Goal: Book appointment/travel/reservation

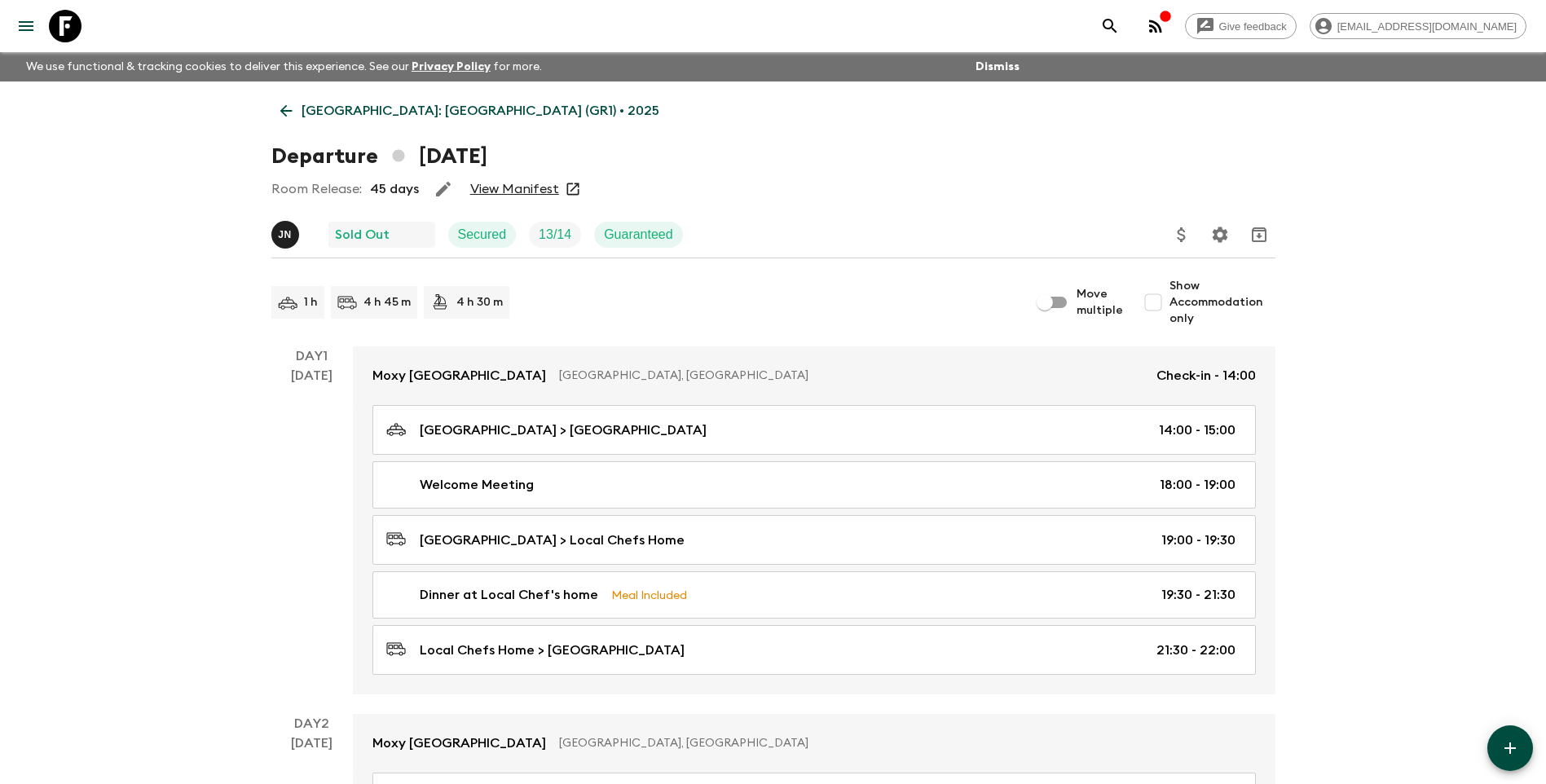
click at [332, 111] on p "[GEOGRAPHIC_DATA]: [GEOGRAPHIC_DATA] (GR1) • 2025" at bounding box center [481, 110] width 358 height 19
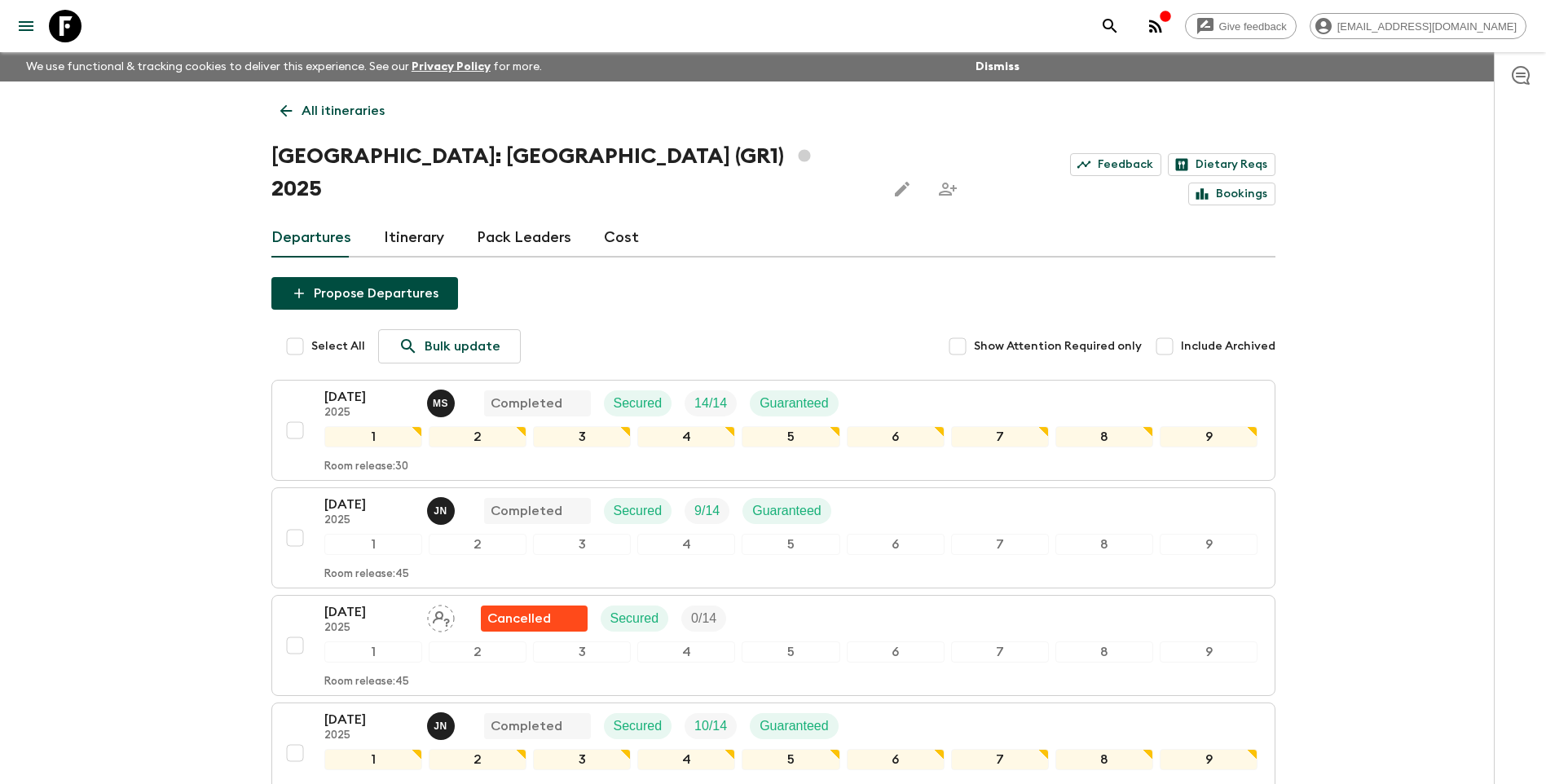
click at [295, 115] on link "All itineraries" at bounding box center [332, 111] width 122 height 33
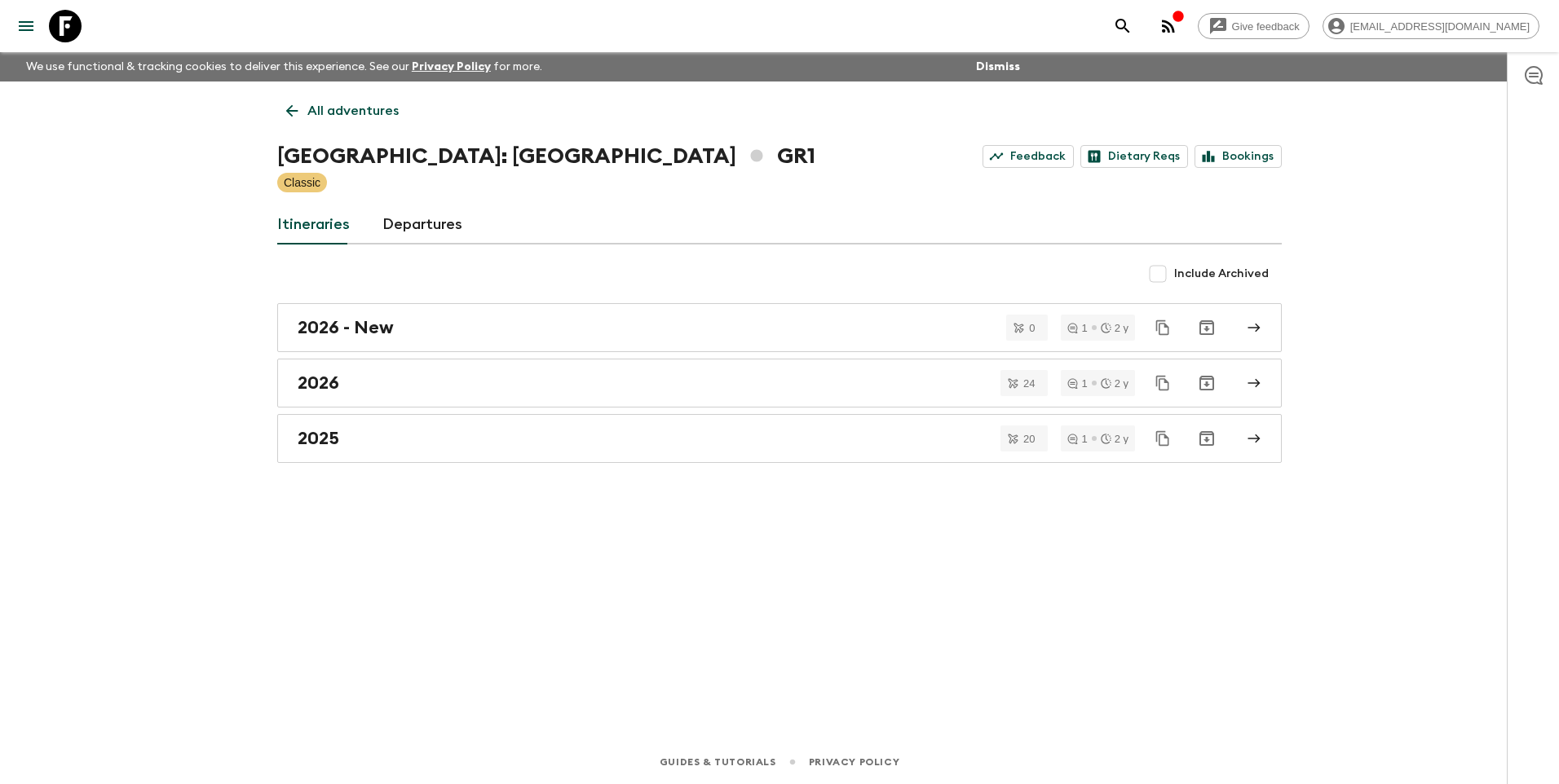
click at [295, 115] on icon at bounding box center [292, 111] width 18 height 18
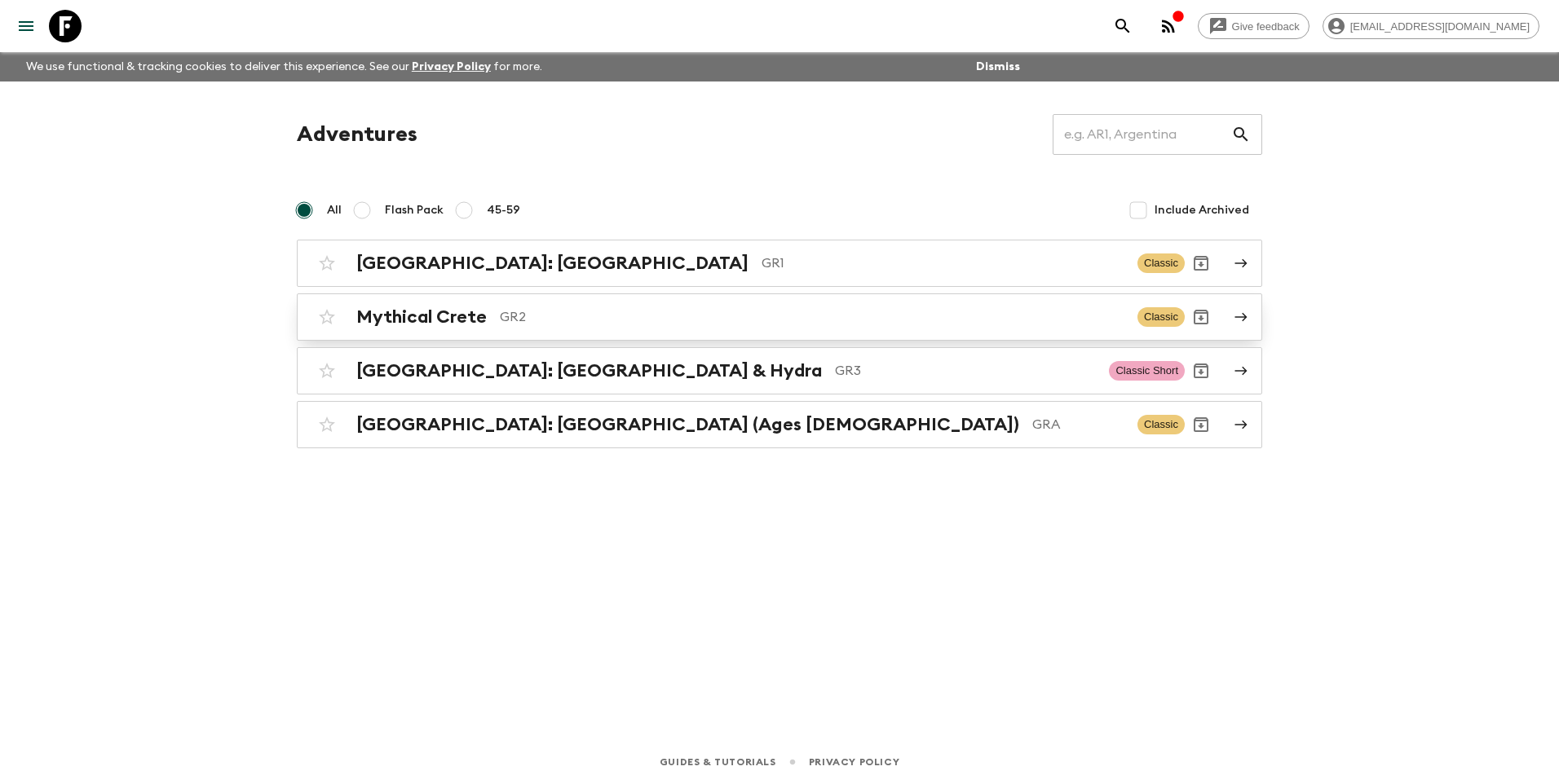
click at [475, 308] on h2 "Mythical Crete" at bounding box center [421, 317] width 130 height 21
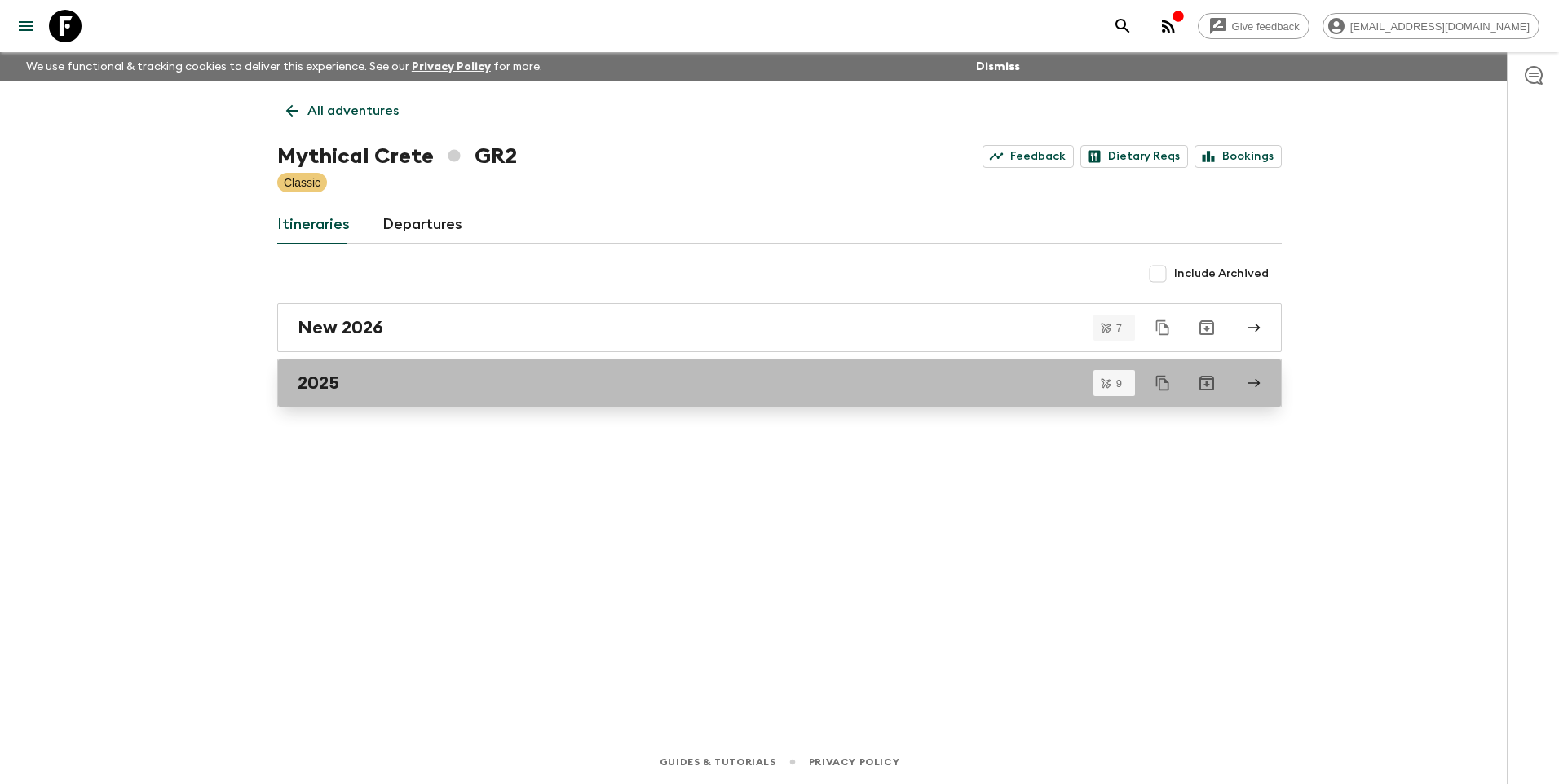
click at [351, 392] on div "2025" at bounding box center [764, 383] width 933 height 21
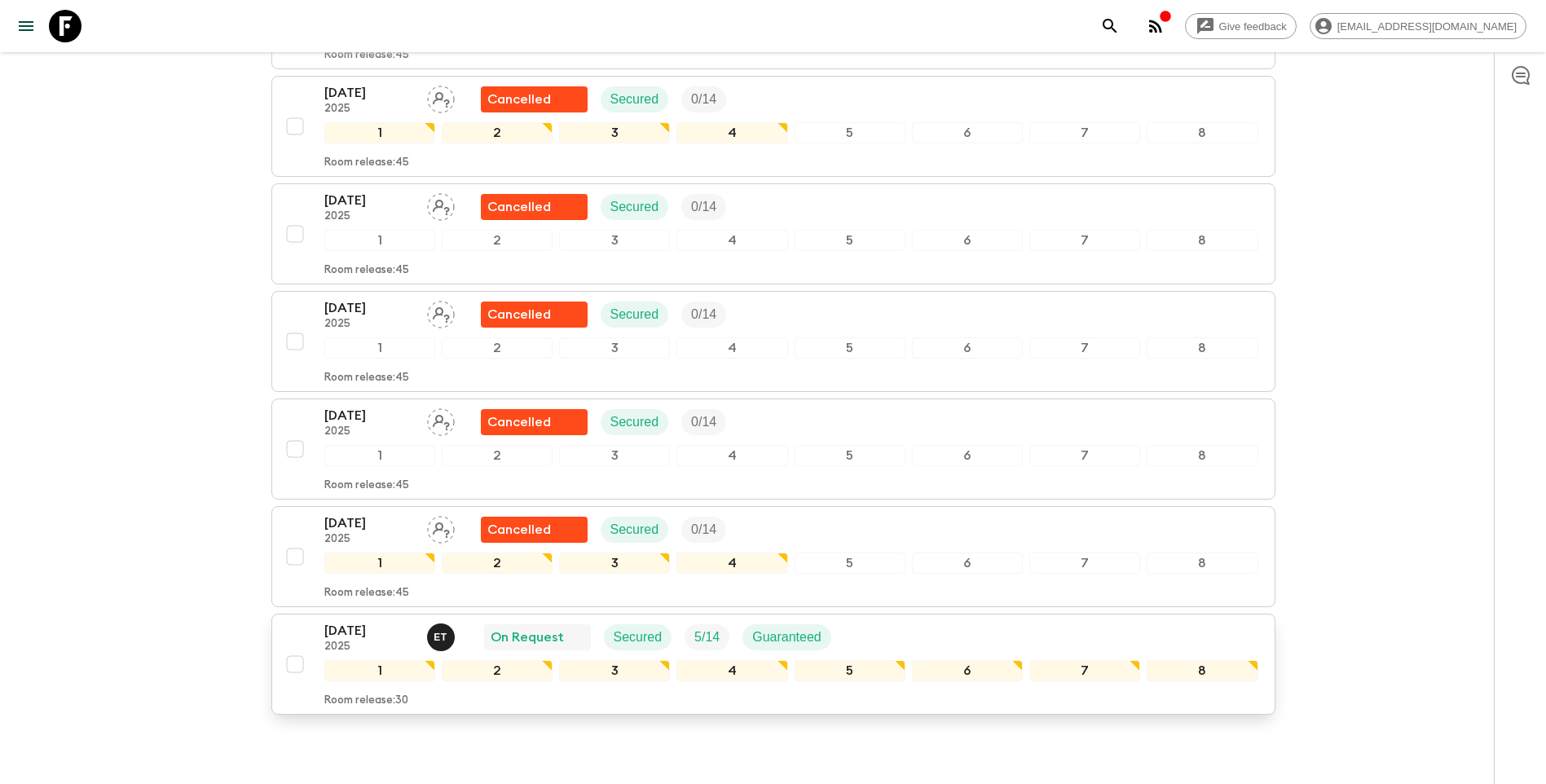
scroll to position [673, 0]
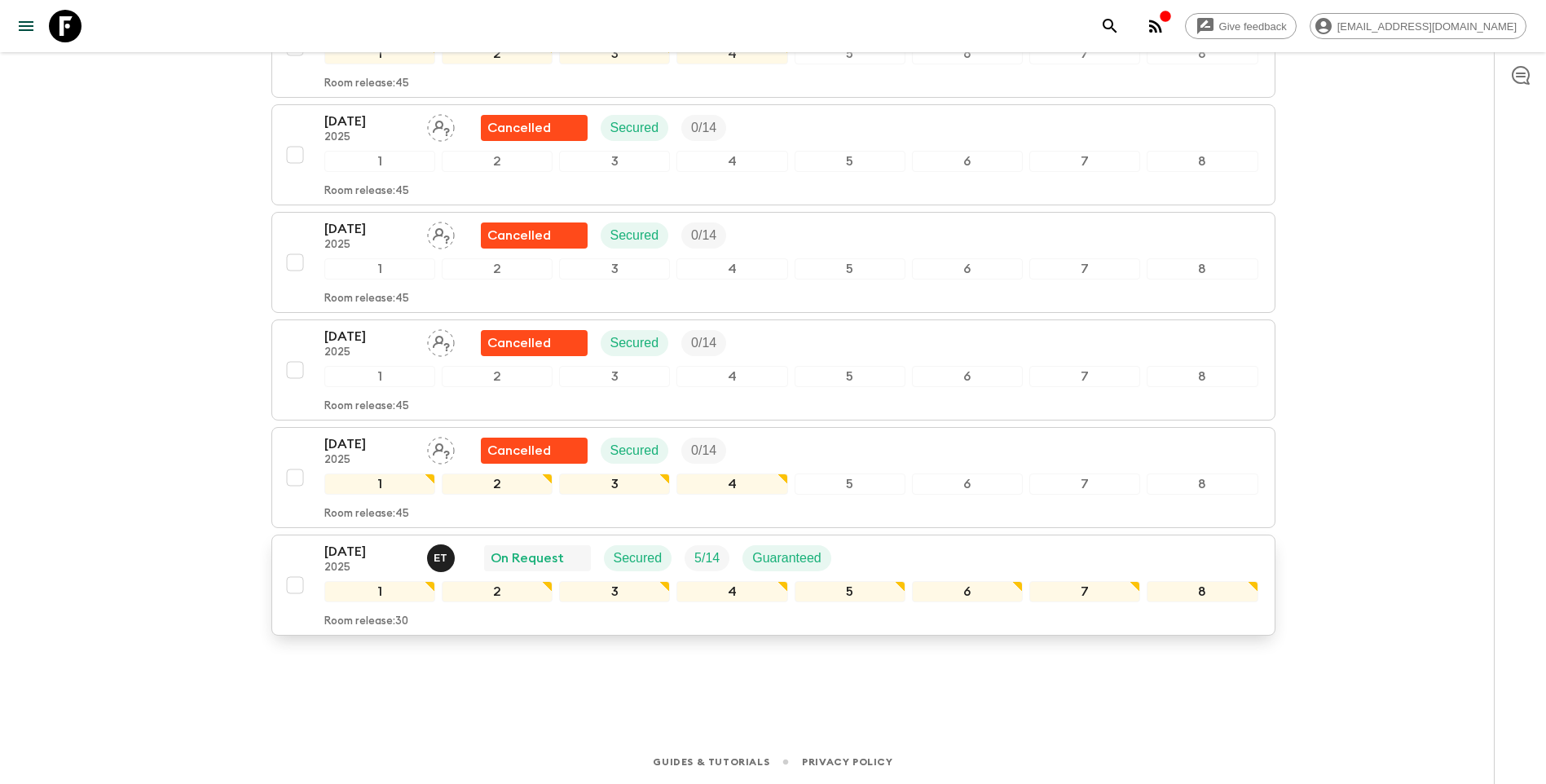
click at [357, 551] on p "[DATE]" at bounding box center [369, 551] width 90 height 19
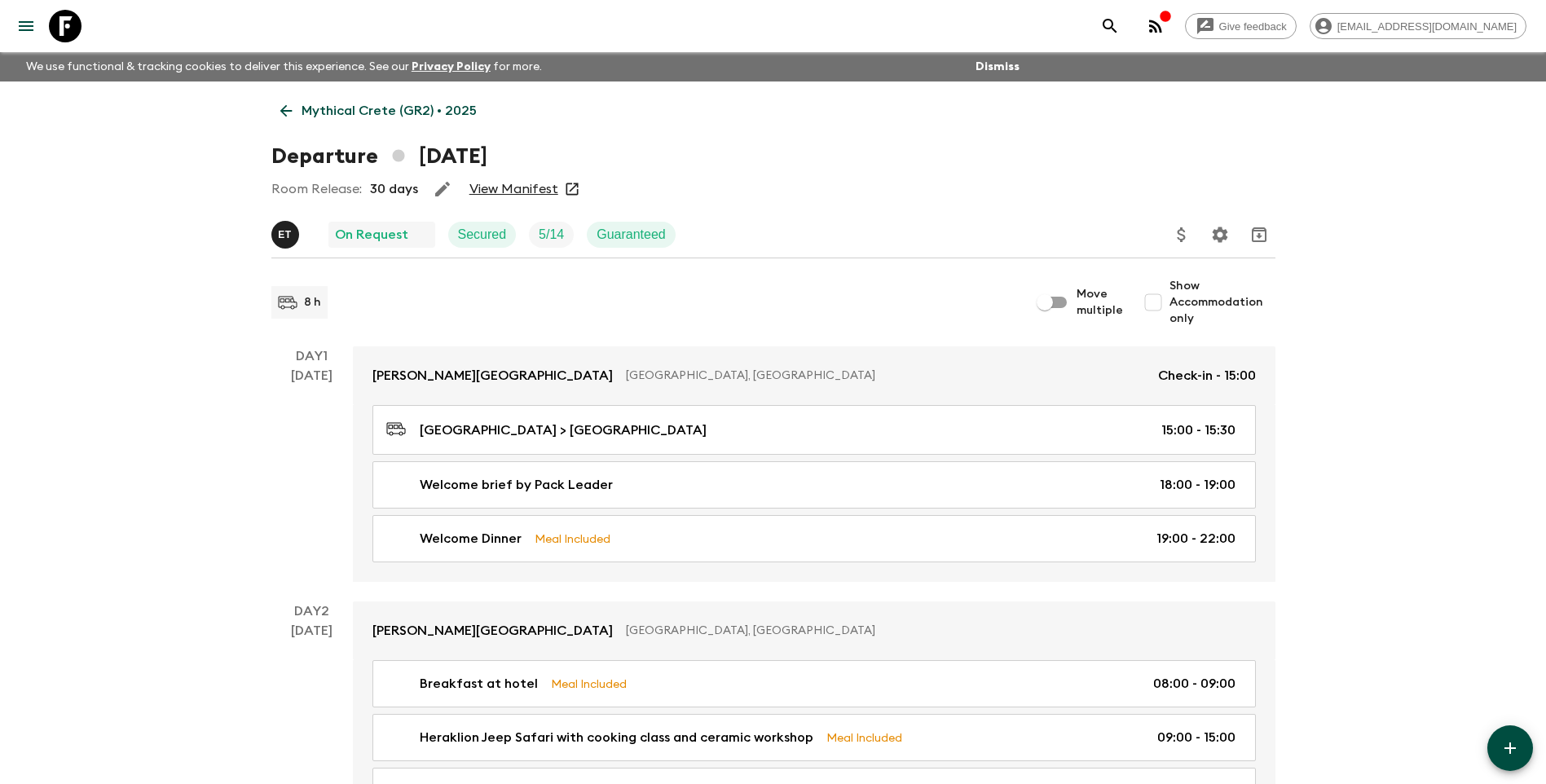
click at [513, 185] on link "View Manifest" at bounding box center [513, 189] width 89 height 17
click at [370, 108] on p "Mythical Crete (GR2) • 2025" at bounding box center [389, 110] width 175 height 19
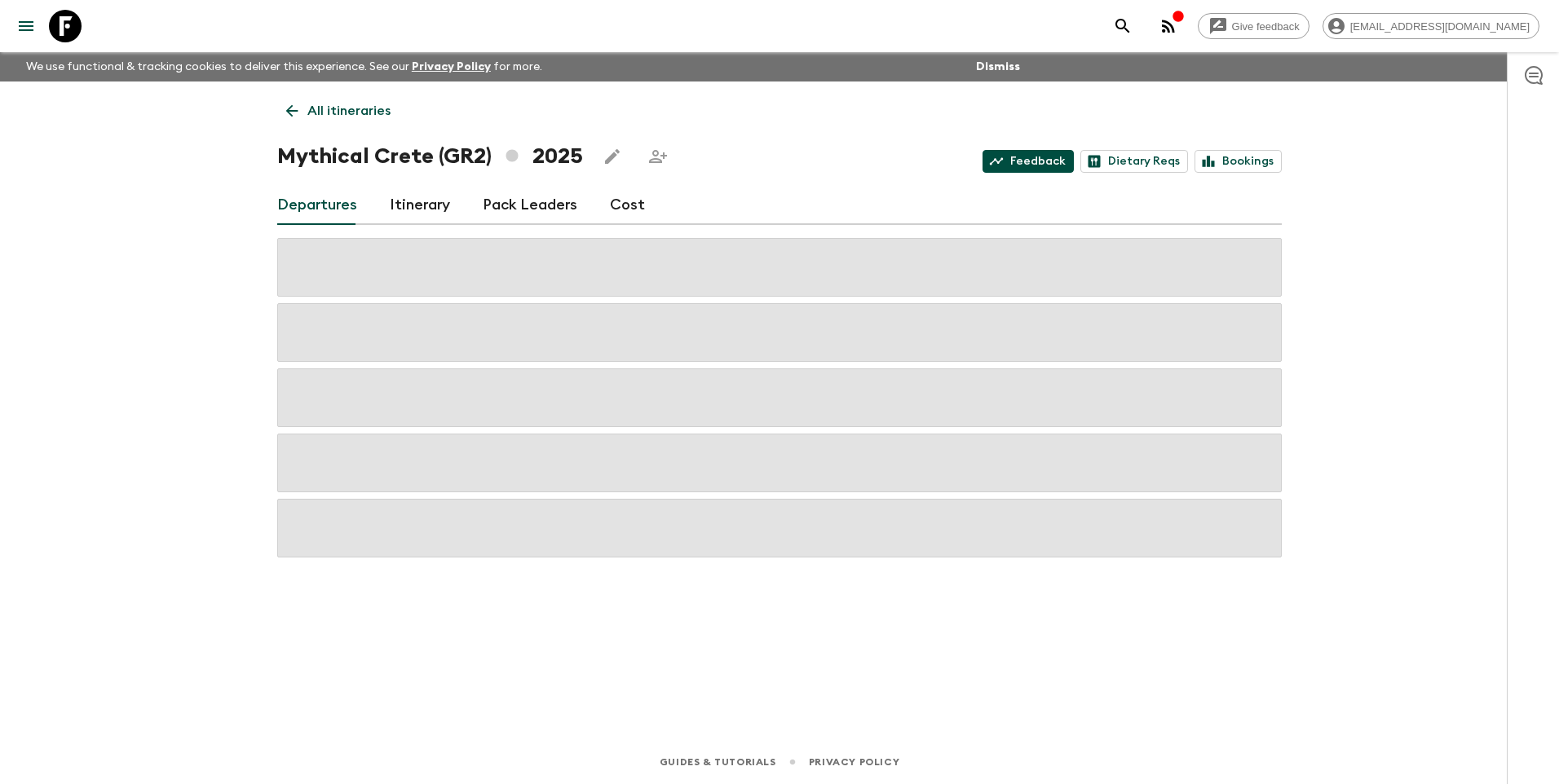
click at [1022, 162] on link "Feedback" at bounding box center [1027, 161] width 91 height 23
